Goal: Task Accomplishment & Management: Manage account settings

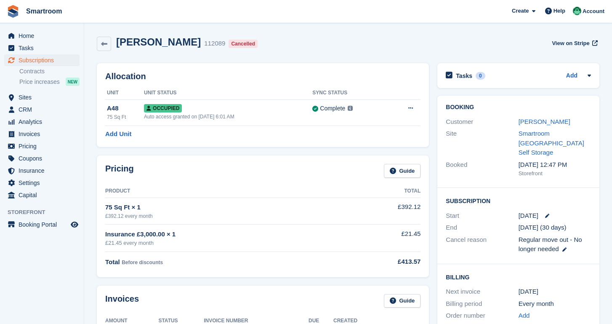
scroll to position [359, 0]
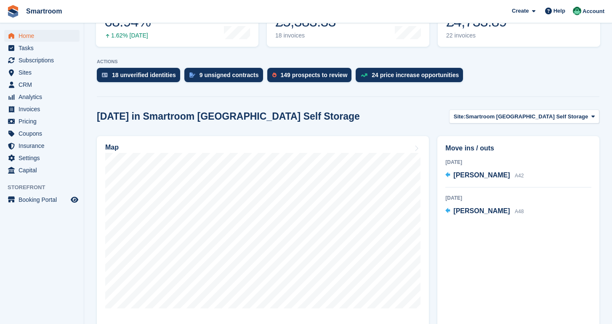
scroll to position [141, 0]
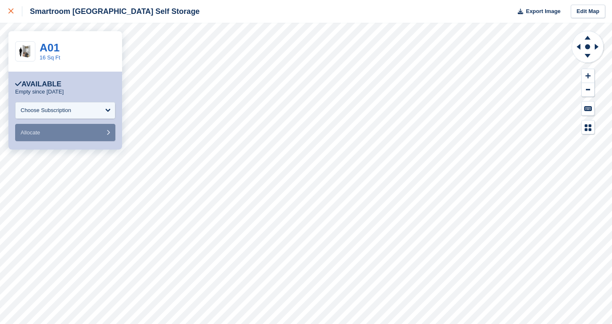
click at [7, 13] on link at bounding box center [11, 11] width 22 height 23
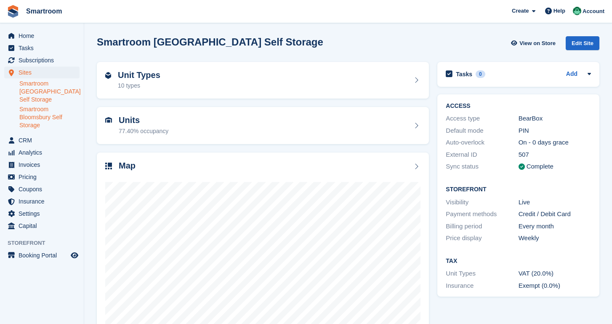
click at [48, 120] on link "Smartroom Bloomsbury Self Storage" at bounding box center [49, 117] width 60 height 24
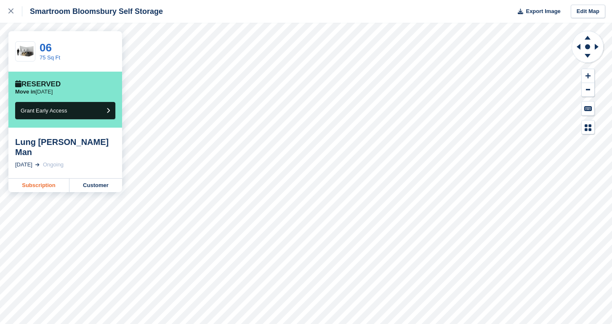
click at [35, 178] on link "Subscription" at bounding box center [38, 184] width 61 height 13
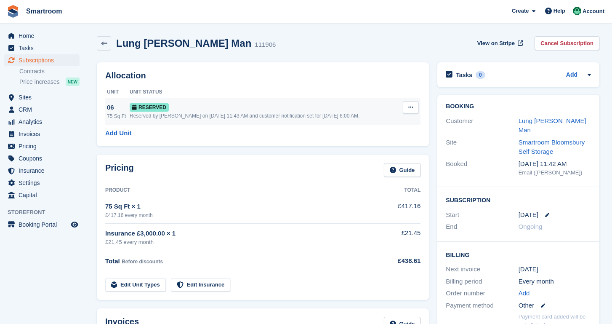
click at [188, 116] on div "Reserved by [PERSON_NAME] on [DATE] 11:43 AM and customer notification set for …" at bounding box center [265, 116] width 270 height 8
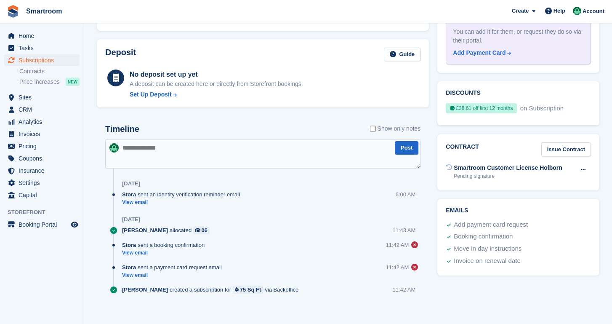
scroll to position [352, 0]
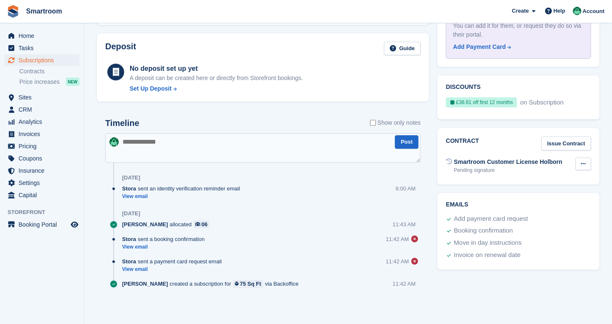
click at [583, 161] on icon at bounding box center [583, 163] width 5 height 5
click at [478, 179] on div "Contract Issue Contract Smartroom Customer License Holborn Pending signature Vo…" at bounding box center [518, 156] width 170 height 65
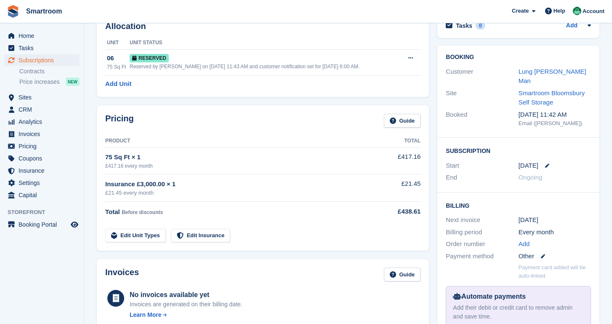
scroll to position [30, 0]
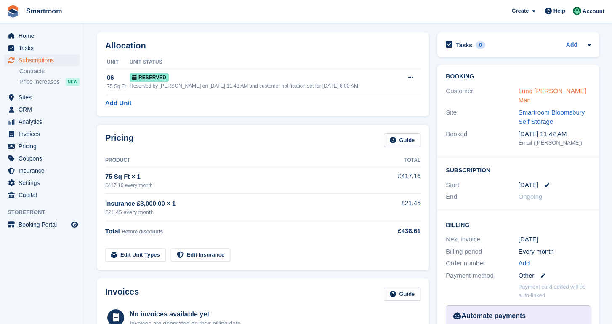
click at [542, 93] on link "Lung [PERSON_NAME] Man" at bounding box center [552, 95] width 68 height 17
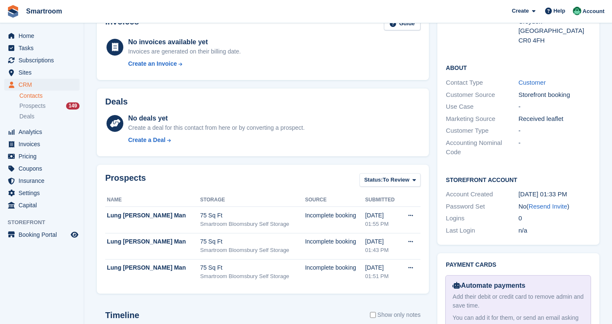
scroll to position [241, 0]
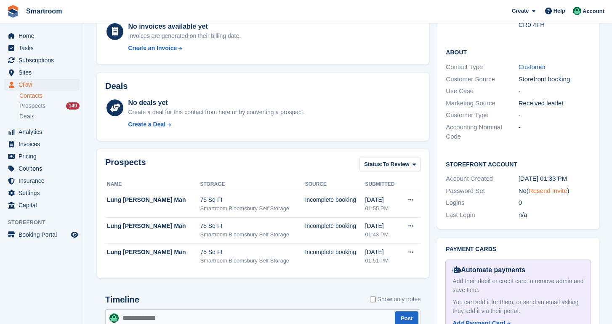
click at [546, 187] on link "Resend Invite" at bounding box center [547, 190] width 39 height 7
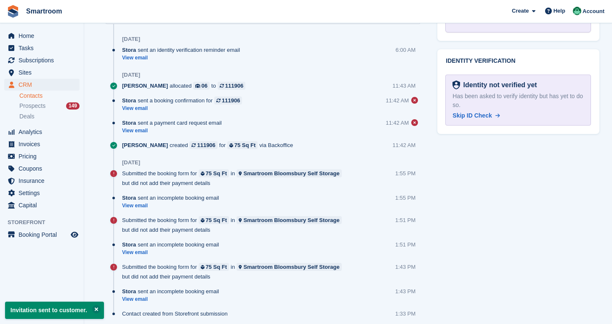
scroll to position [560, 0]
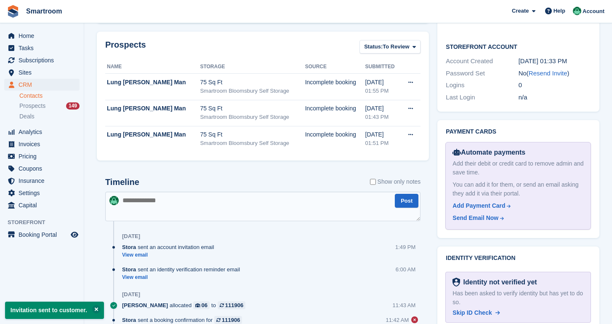
scroll to position [433, 0]
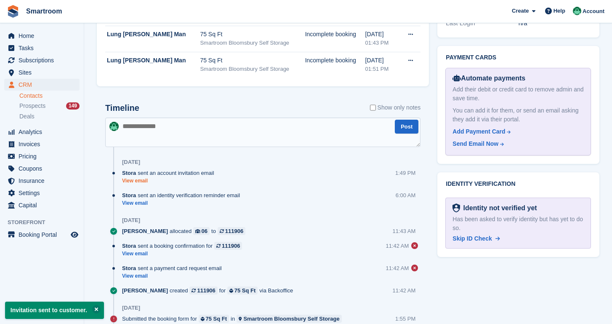
click at [143, 182] on link "View email" at bounding box center [170, 180] width 96 height 7
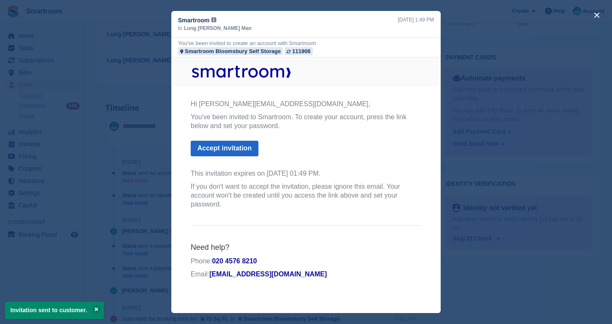
scroll to position [0, 0]
click at [461, 247] on div "close" at bounding box center [306, 162] width 612 height 324
